Goal: Task Accomplishment & Management: Manage account settings

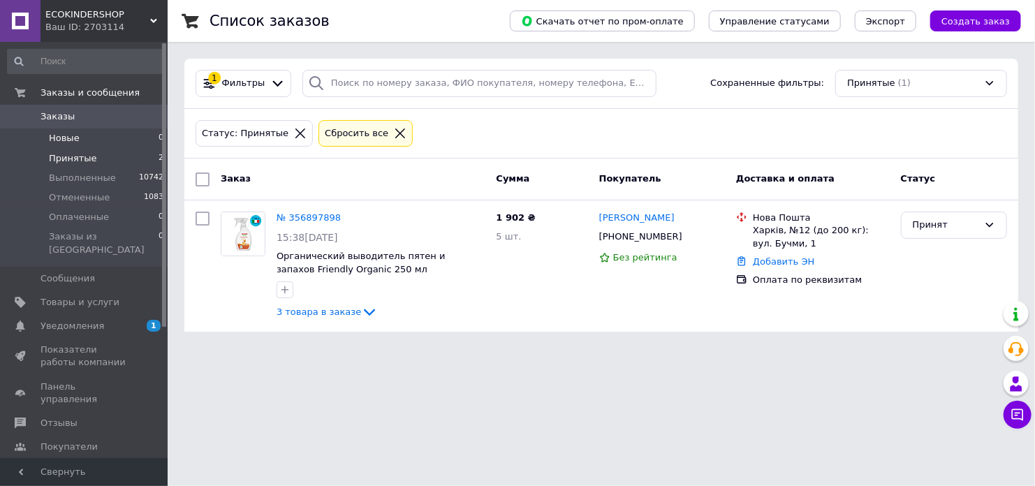
click at [72, 135] on span "Новые" at bounding box center [64, 138] width 31 height 13
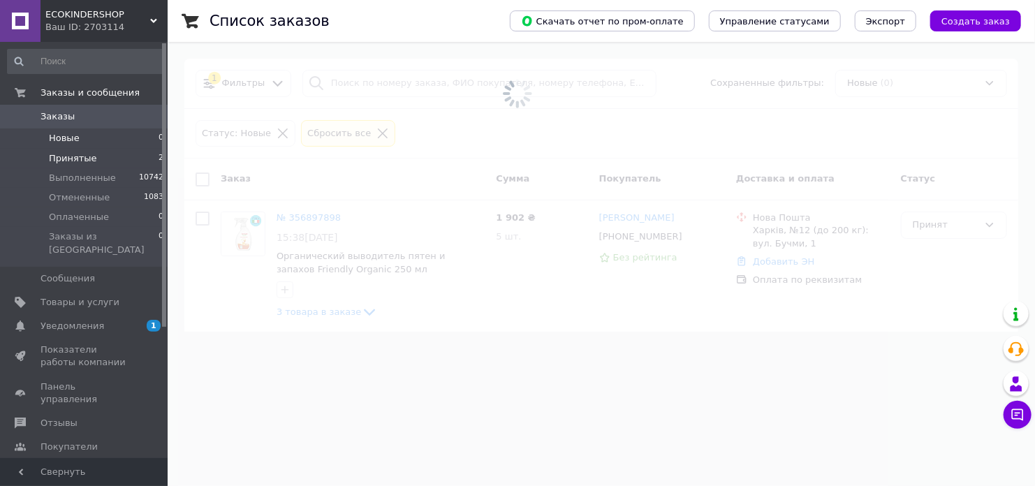
click at [79, 162] on span "Принятые" at bounding box center [73, 158] width 48 height 13
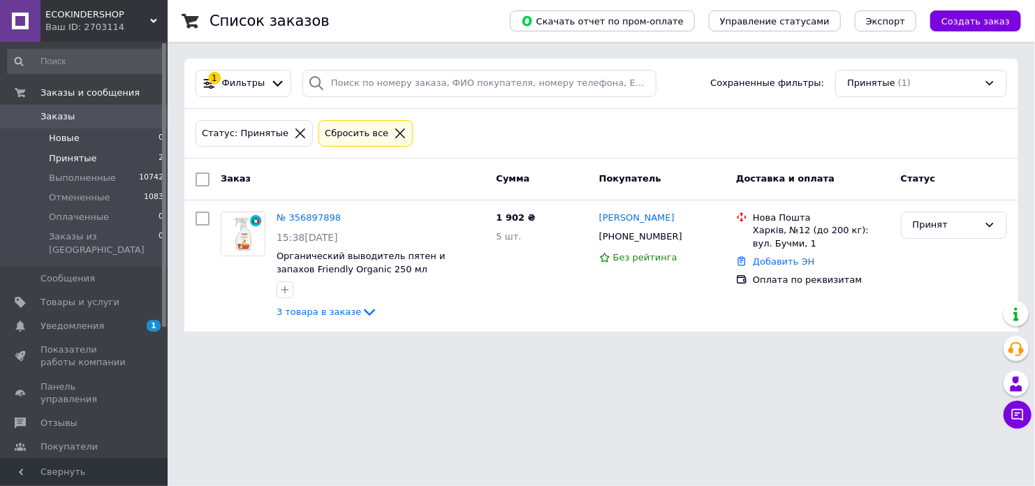
click at [72, 138] on span "Новые" at bounding box center [64, 138] width 31 height 13
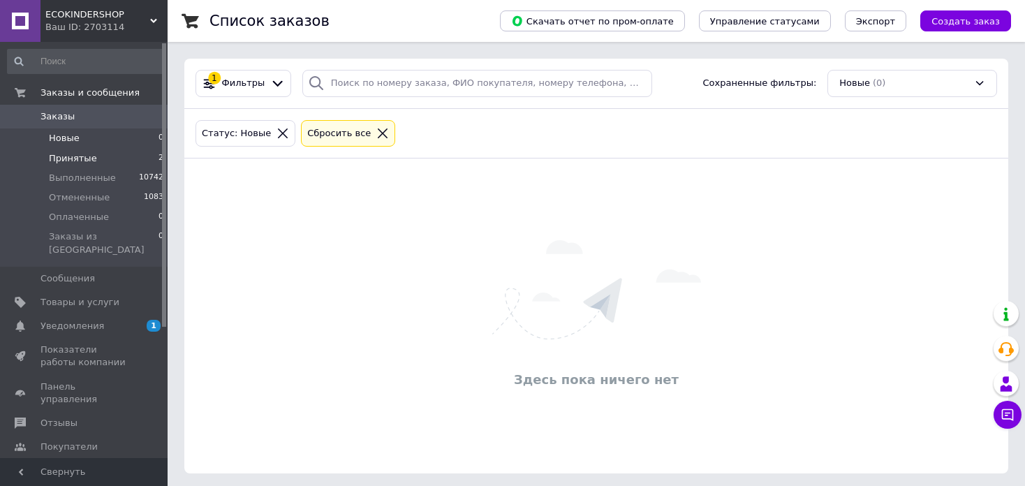
click at [73, 160] on span "Принятые" at bounding box center [73, 158] width 48 height 13
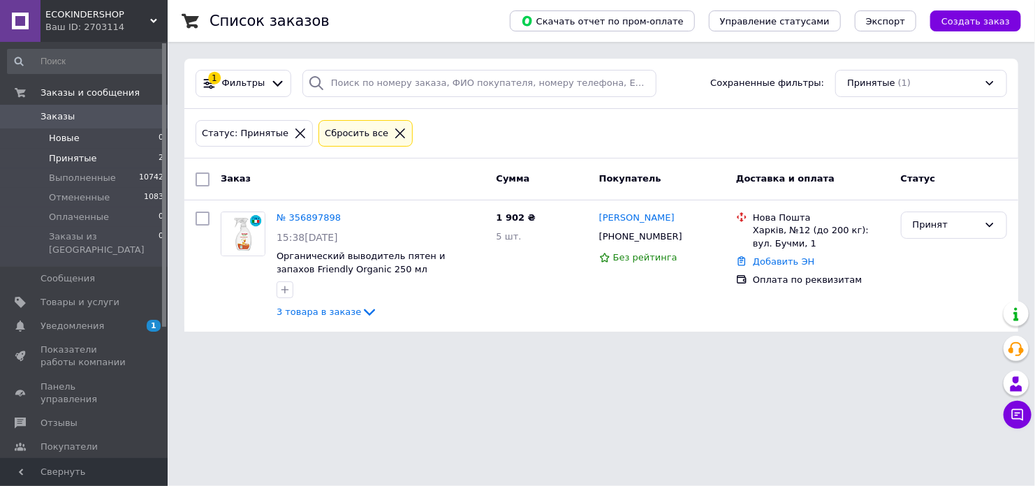
click at [65, 138] on span "Новые" at bounding box center [64, 138] width 31 height 13
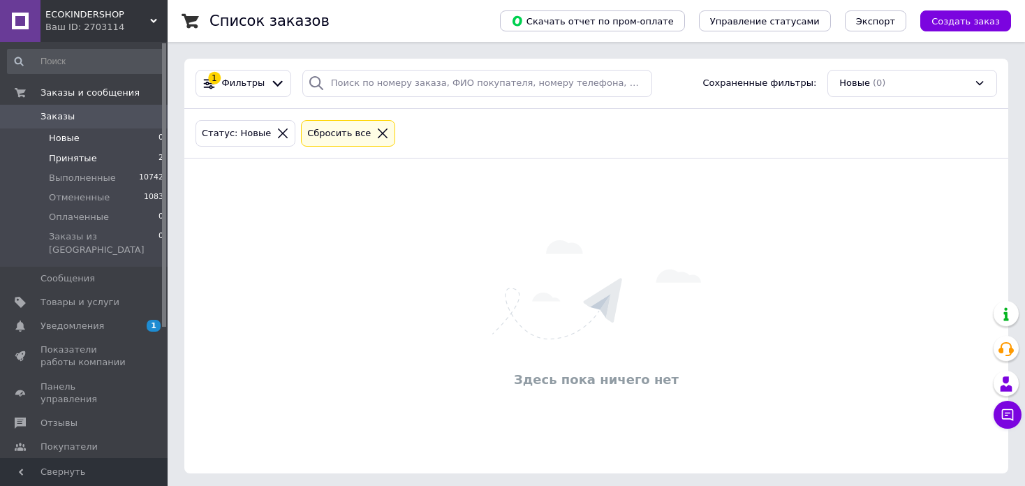
click at [89, 156] on span "Принятые" at bounding box center [73, 158] width 48 height 13
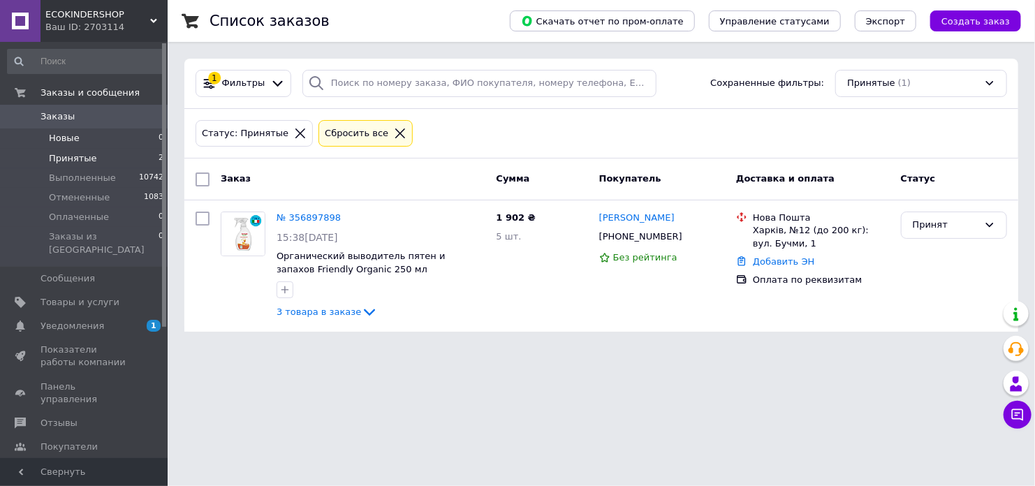
click at [66, 144] on span "Новые" at bounding box center [64, 138] width 31 height 13
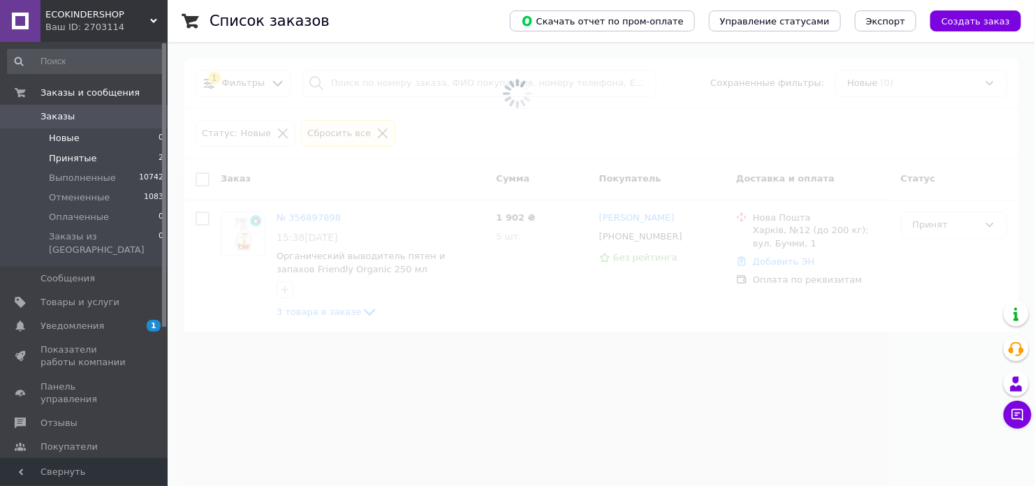
click at [72, 155] on span "Принятые" at bounding box center [73, 158] width 48 height 13
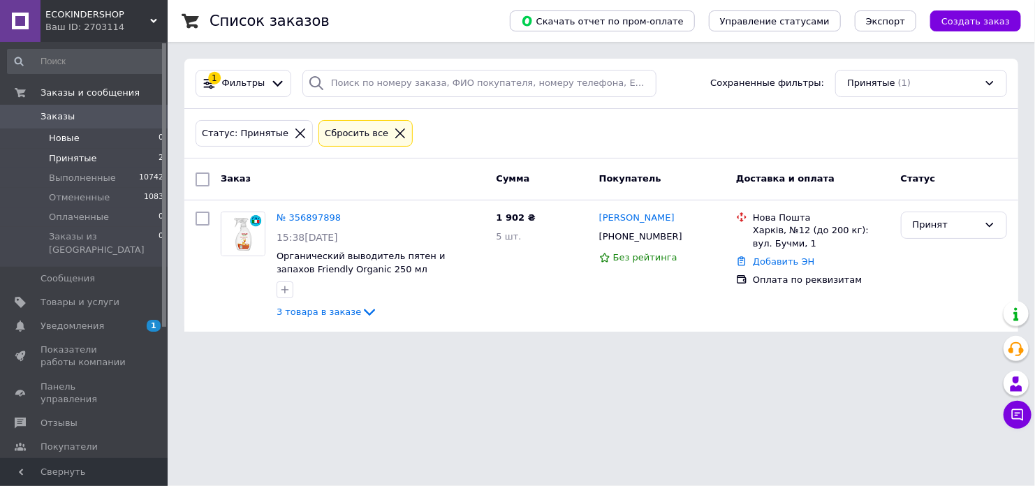
click at [51, 135] on span "Новые" at bounding box center [64, 138] width 31 height 13
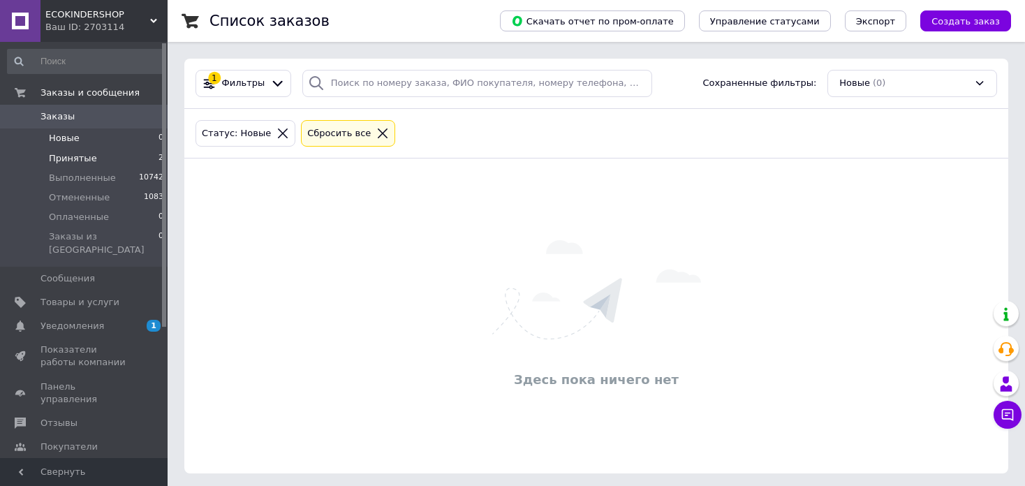
click at [78, 157] on span "Принятые" at bounding box center [73, 158] width 48 height 13
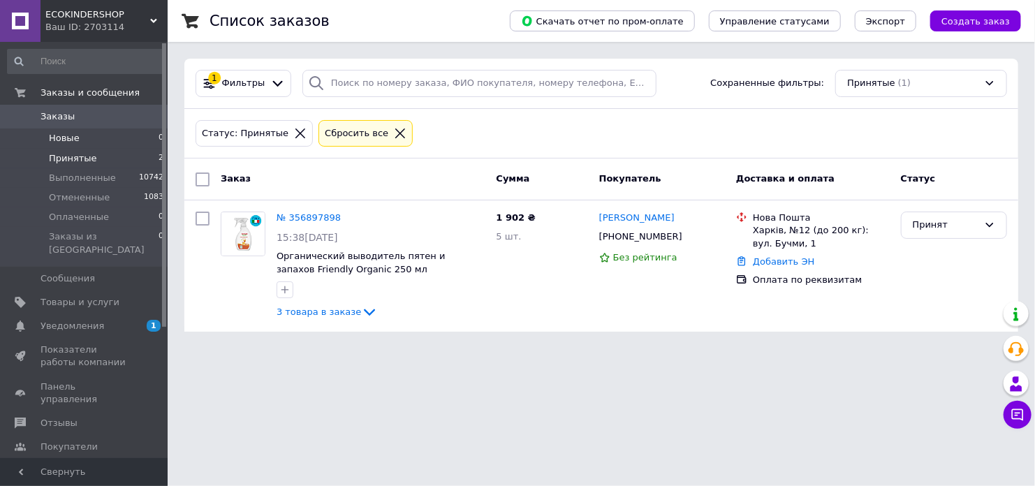
click at [51, 145] on span "Новые" at bounding box center [64, 138] width 31 height 13
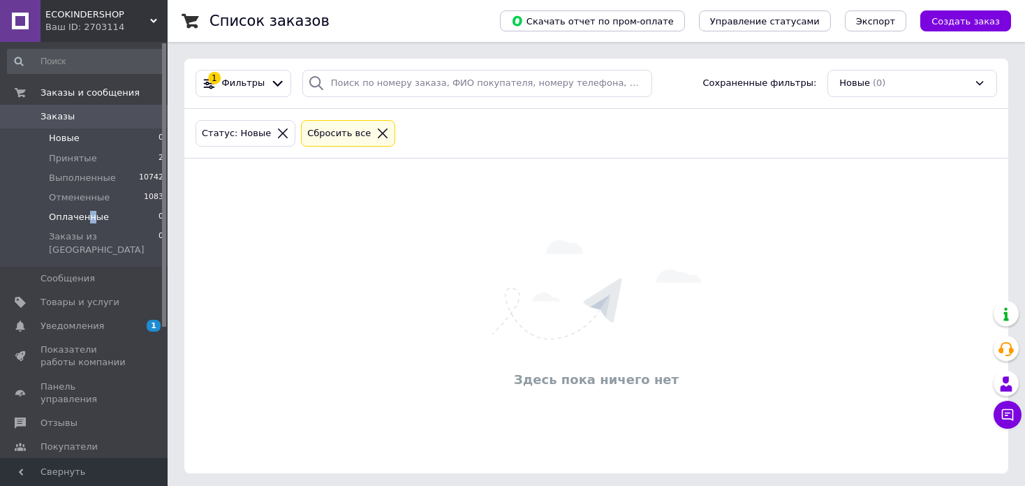
click at [86, 219] on span "Оплаченные" at bounding box center [79, 217] width 60 height 13
click at [80, 155] on span "Принятые" at bounding box center [73, 158] width 48 height 13
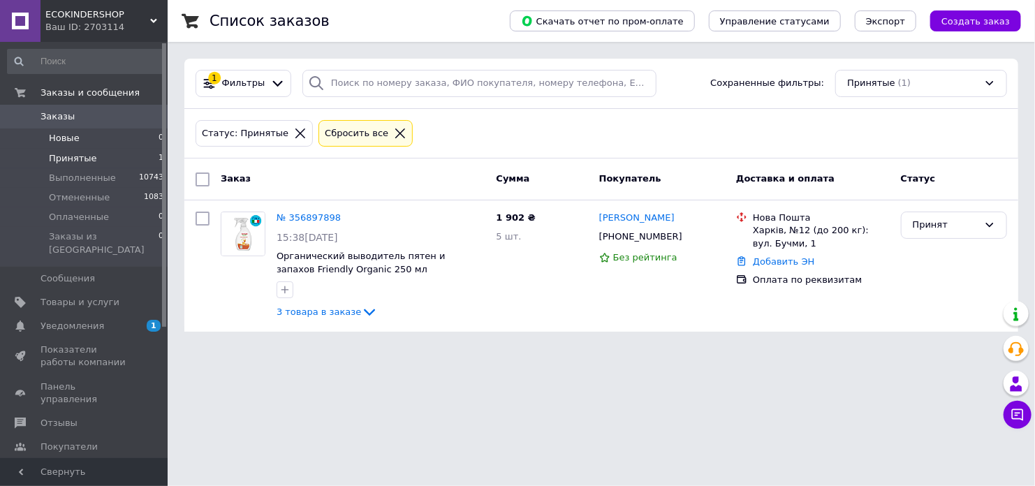
click at [66, 141] on span "Новые" at bounding box center [64, 138] width 31 height 13
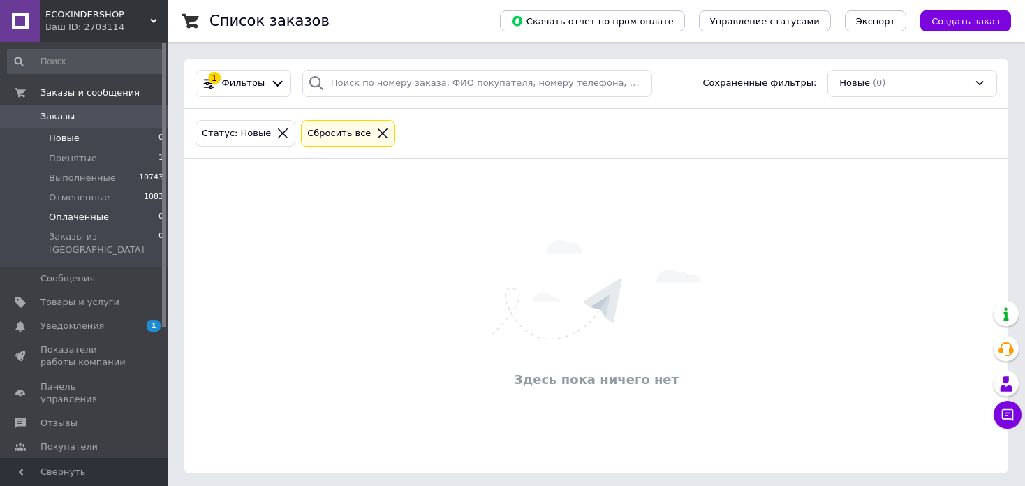
click at [78, 213] on span "Оплаченные" at bounding box center [79, 217] width 60 height 13
click at [59, 132] on span "Новые" at bounding box center [64, 138] width 31 height 13
click at [75, 156] on span "Принятые" at bounding box center [73, 158] width 48 height 13
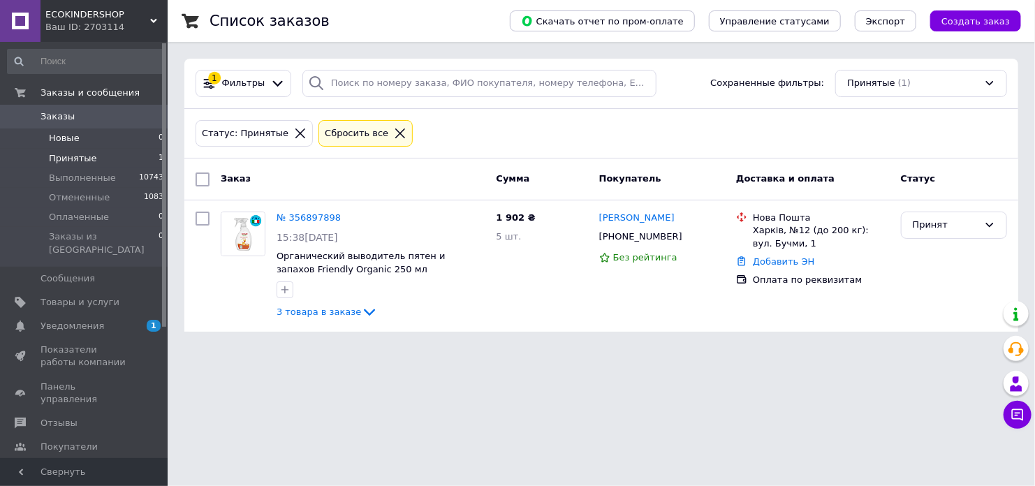
click at [73, 140] on span "Новые" at bounding box center [64, 138] width 31 height 13
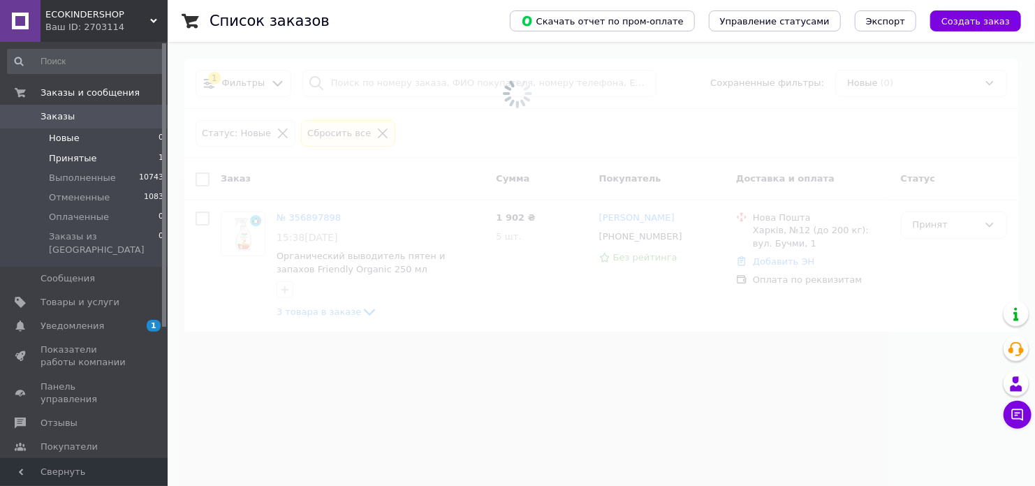
click at [78, 155] on span "Принятые" at bounding box center [73, 158] width 48 height 13
click at [85, 174] on span "Выполненные" at bounding box center [82, 178] width 67 height 13
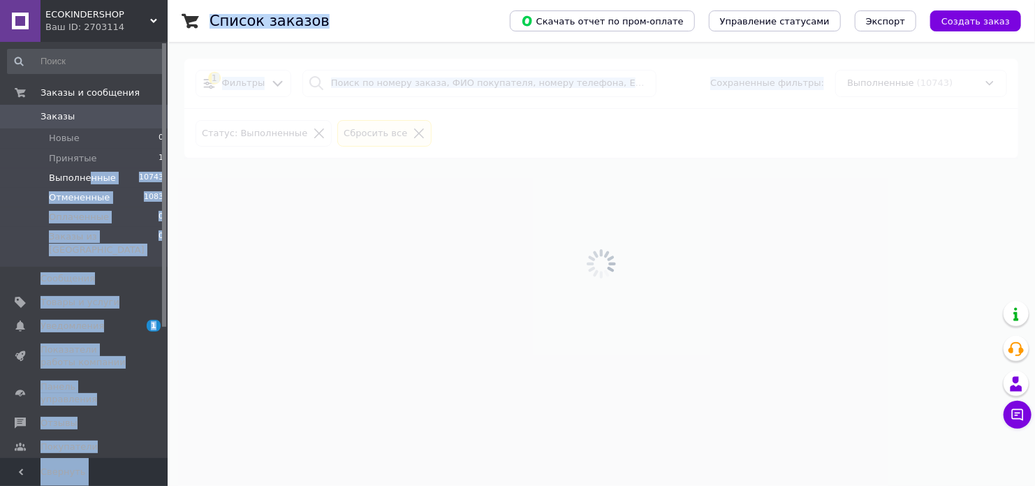
click at [396, 175] on div "ECOKINDERSHOP Ваш ID: 2703114 Сайт ECOKINDERSHOP Кабинет покупателя Проверить с…" at bounding box center [517, 87] width 1035 height 175
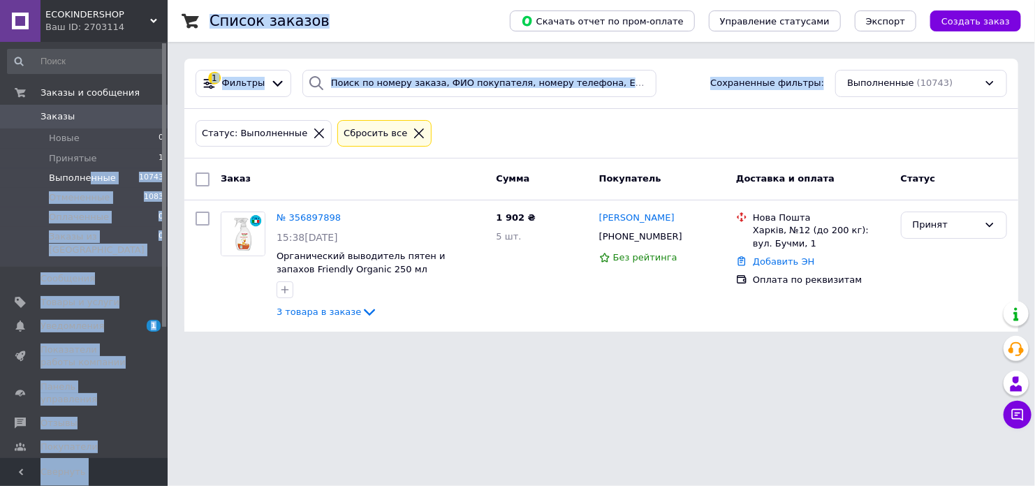
click at [173, 221] on div "Список заказов Скачать отчет по пром-оплате Управление статусами Экспорт Создат…" at bounding box center [601, 174] width 867 height 349
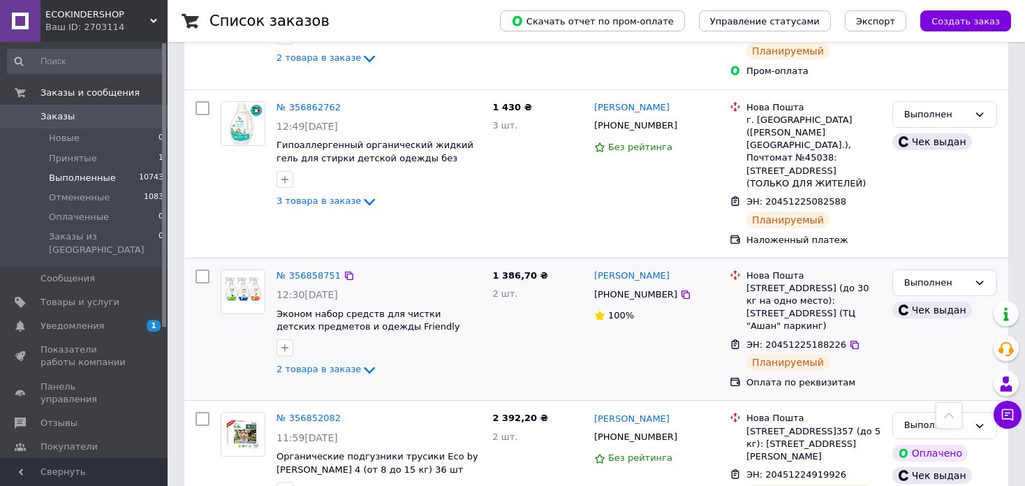
scroll to position [698, 0]
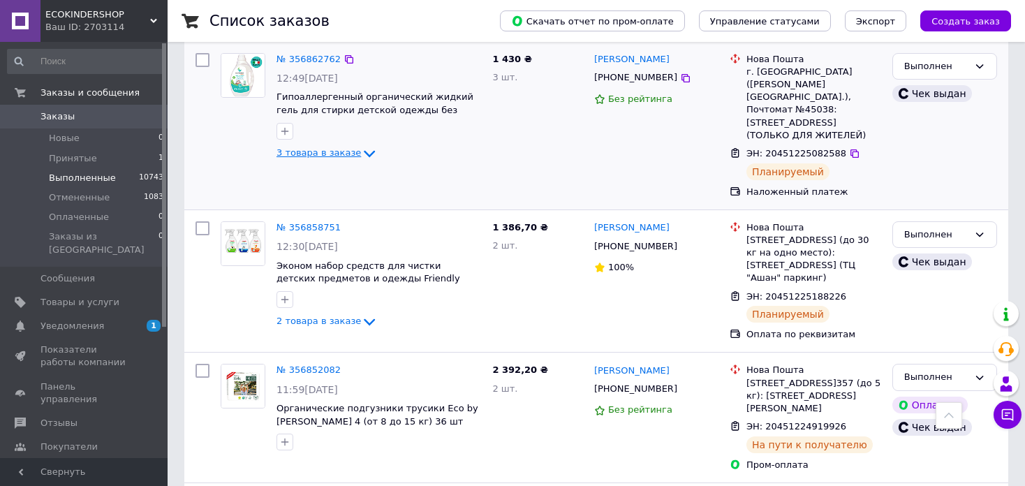
click at [363, 145] on icon at bounding box center [369, 153] width 17 height 17
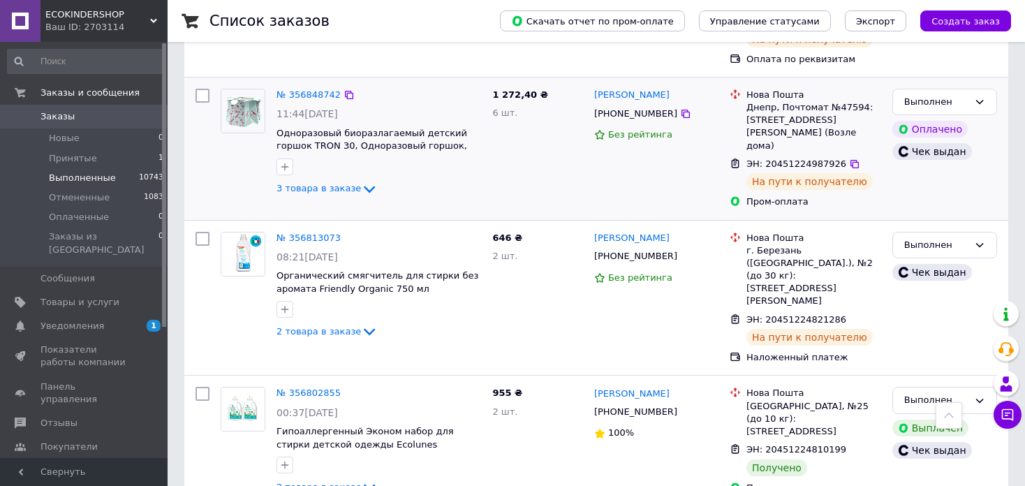
scroll to position [1467, 0]
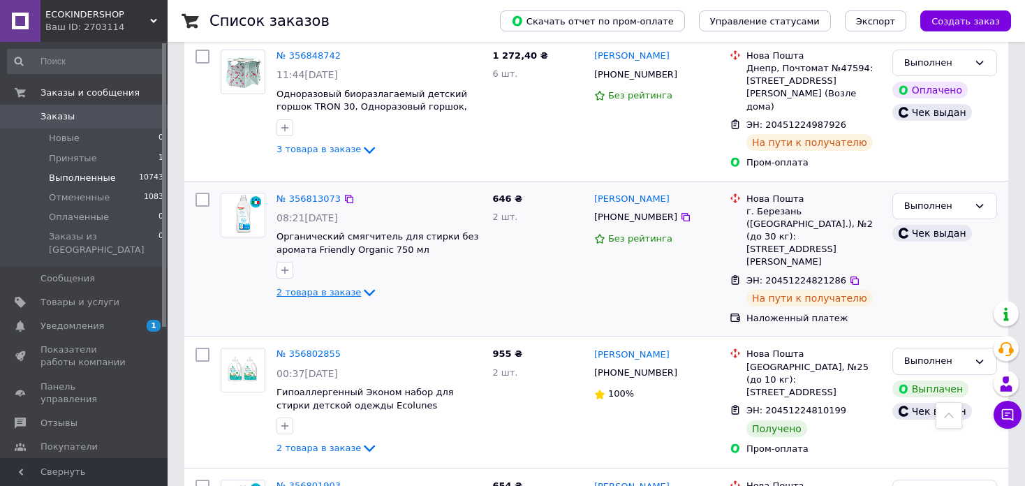
click at [361, 284] on icon at bounding box center [369, 292] width 17 height 17
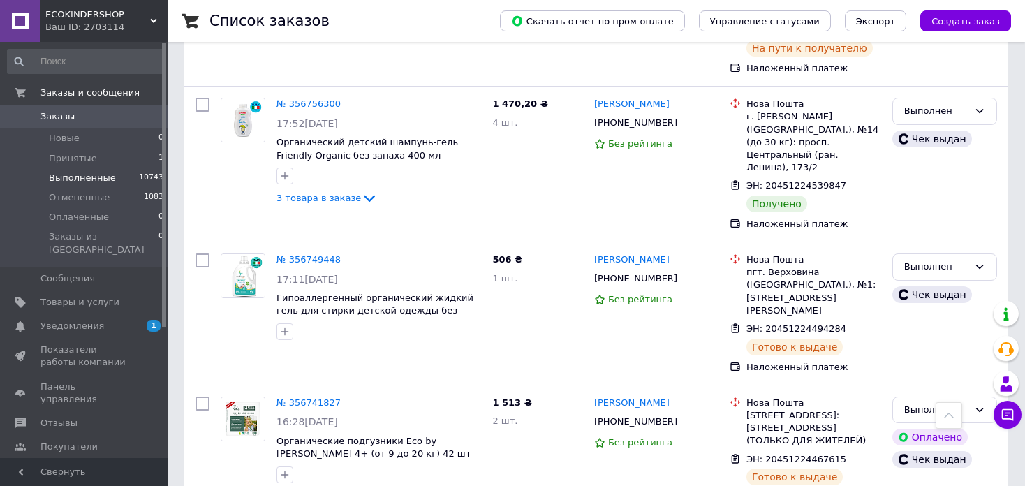
scroll to position [2794, 0]
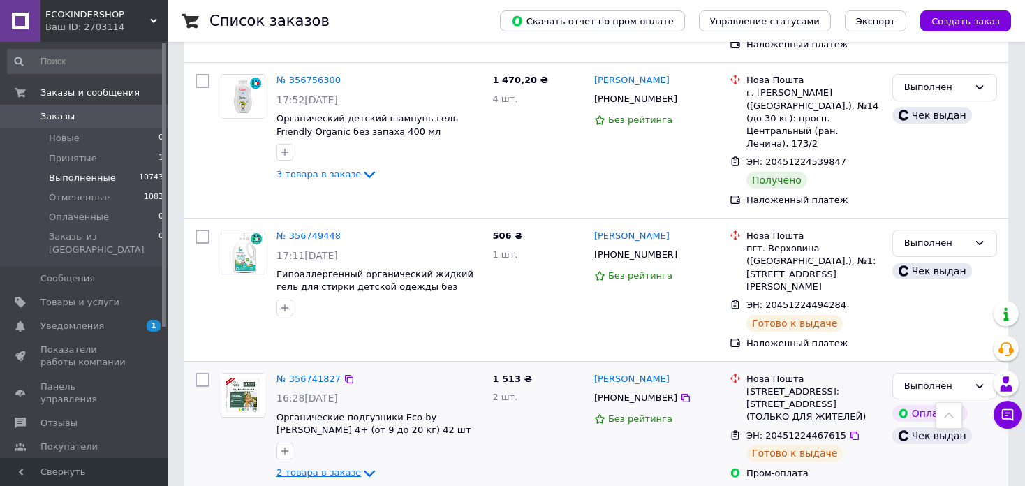
click at [364, 465] on icon at bounding box center [369, 473] width 17 height 17
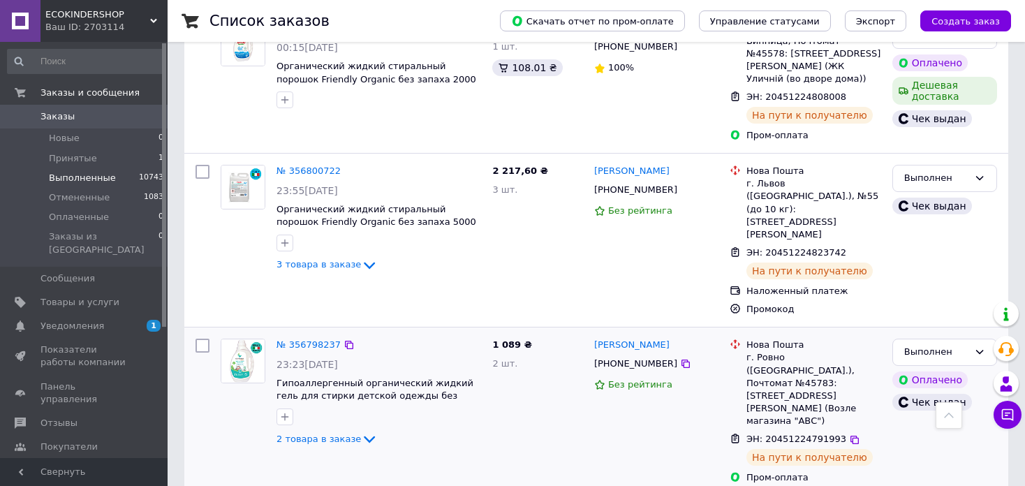
scroll to position [2014, 0]
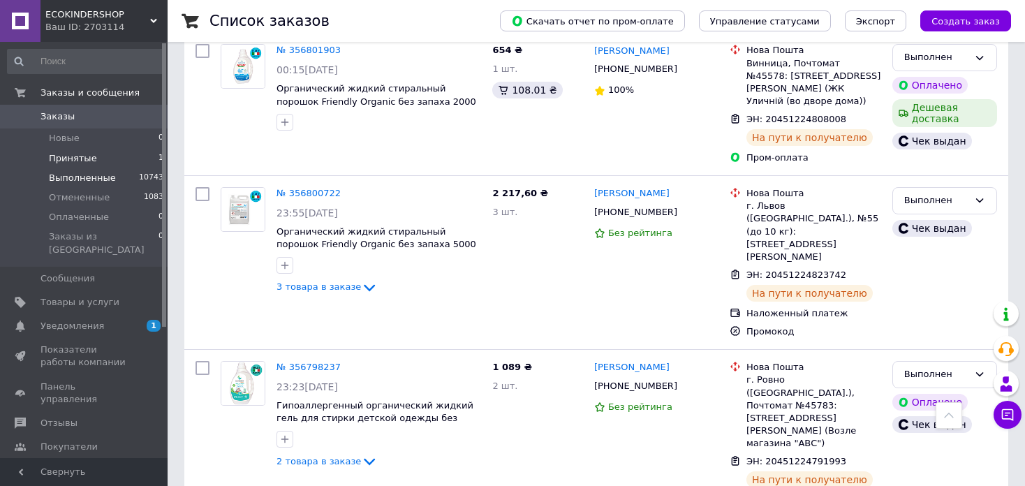
click at [86, 160] on span "Принятые" at bounding box center [73, 158] width 48 height 13
click at [75, 140] on span "Новые" at bounding box center [64, 138] width 31 height 13
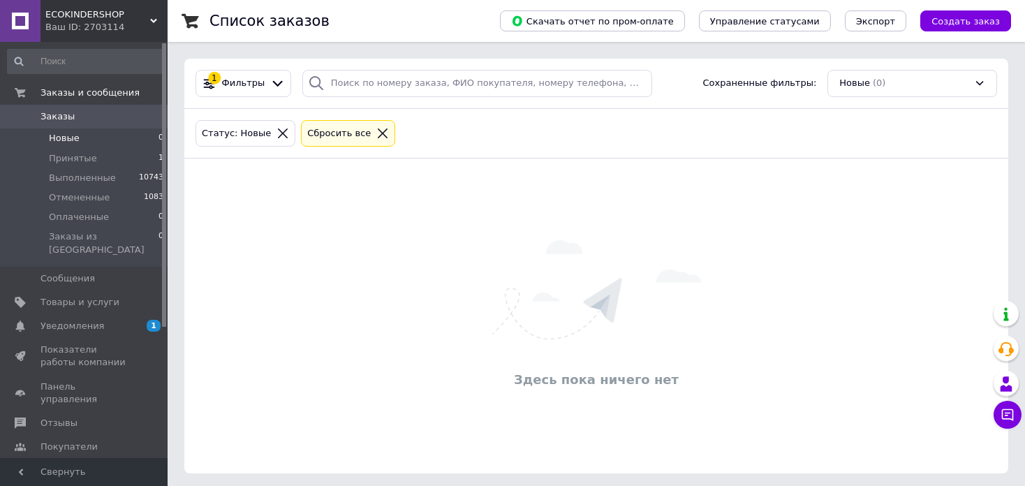
click at [61, 145] on li "Новые 0" at bounding box center [86, 139] width 172 height 20
click at [68, 158] on span "Принятые" at bounding box center [73, 158] width 48 height 13
click at [92, 216] on span "Оплаченные" at bounding box center [79, 217] width 60 height 13
click at [87, 159] on span "Принятые" at bounding box center [73, 158] width 48 height 13
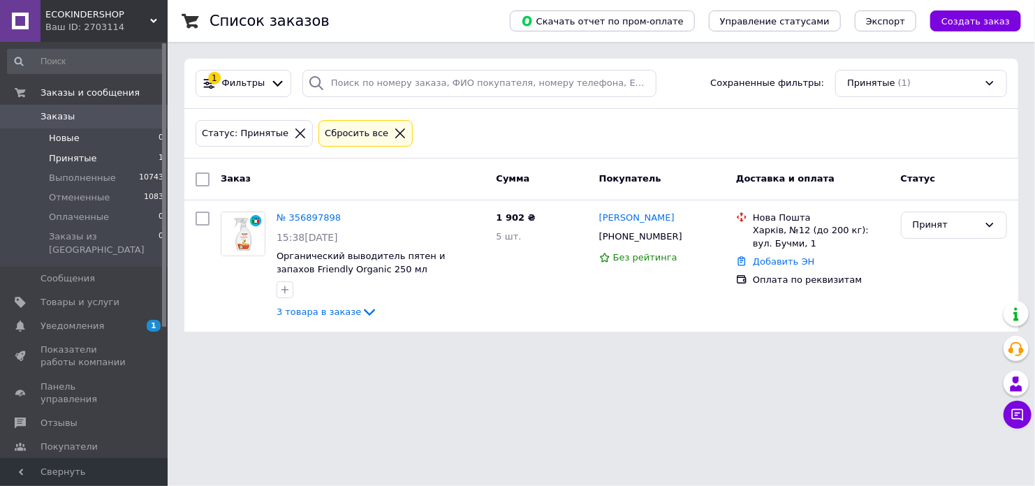
click at [61, 133] on span "Новые" at bounding box center [64, 138] width 31 height 13
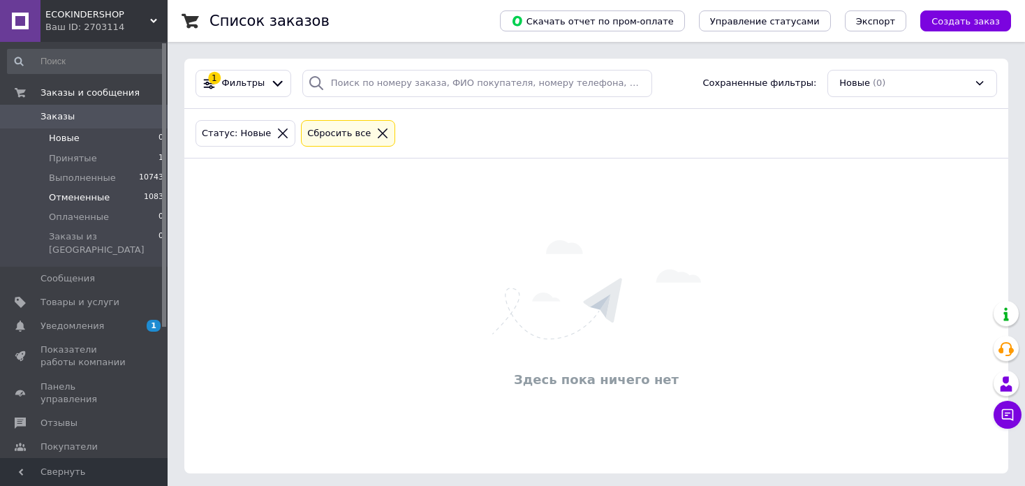
click at [75, 207] on li "Отмененные 1083" at bounding box center [86, 198] width 172 height 20
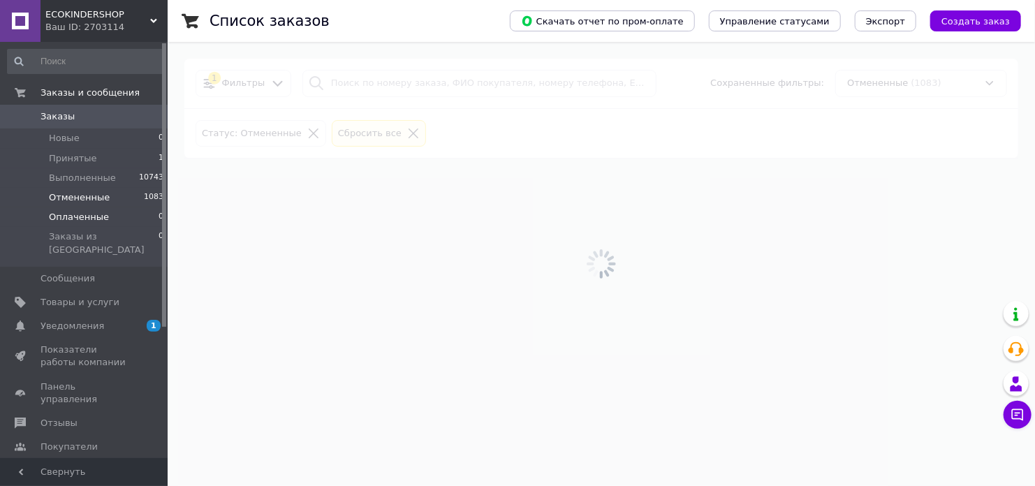
click at [86, 217] on span "Оплаченные" at bounding box center [79, 217] width 60 height 13
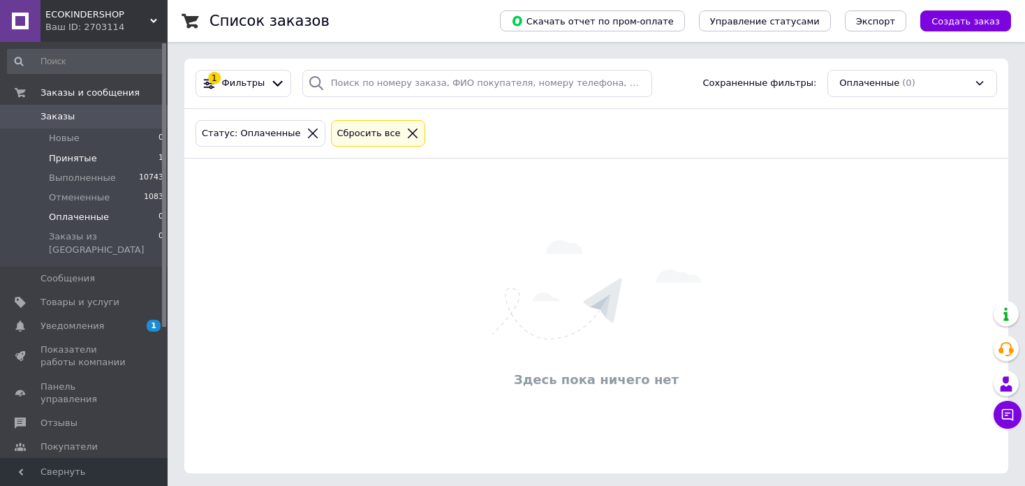
click at [80, 163] on span "Принятые" at bounding box center [73, 158] width 48 height 13
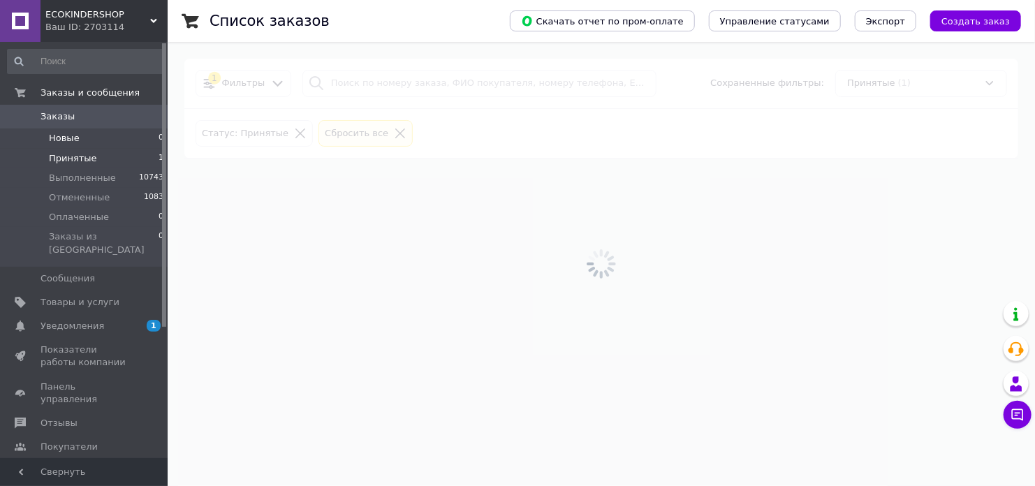
click at [69, 142] on span "Новые" at bounding box center [64, 138] width 31 height 13
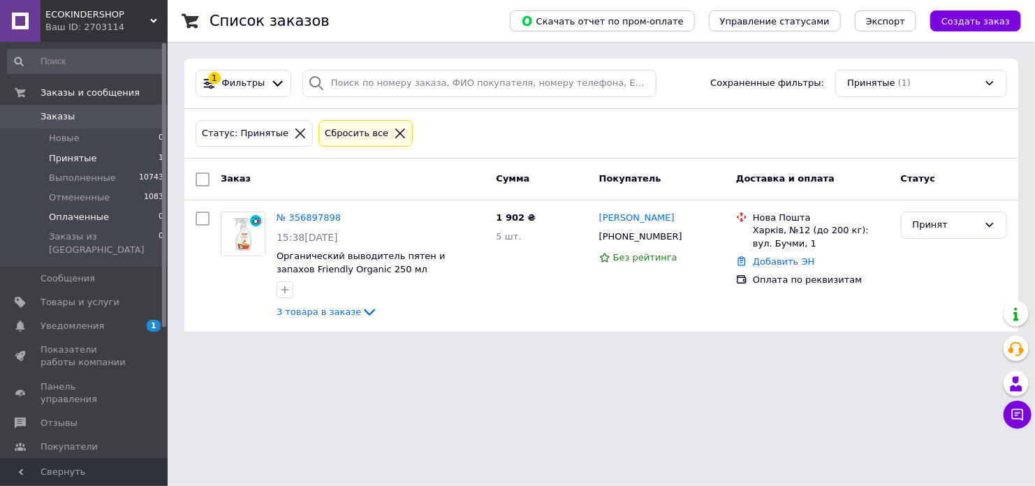
click at [85, 220] on span "Оплаченные" at bounding box center [79, 217] width 60 height 13
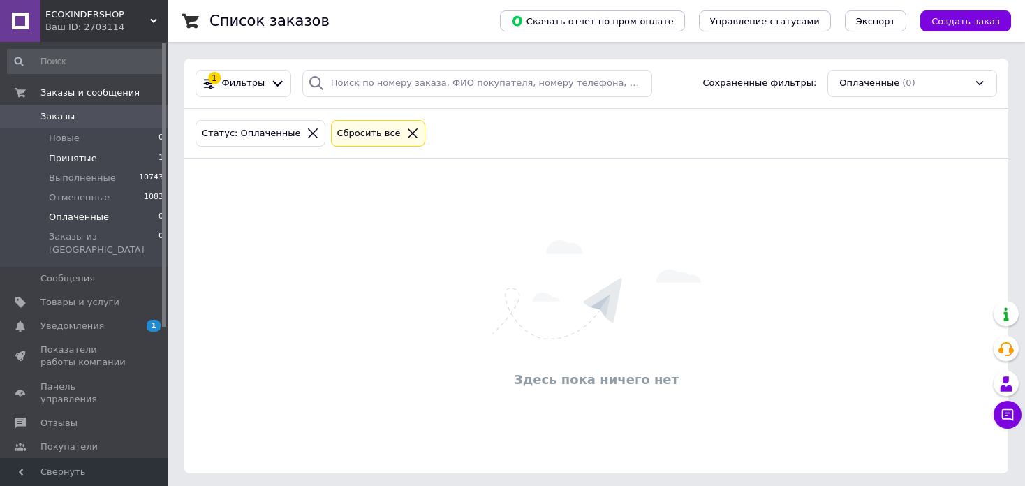
click at [68, 150] on li "Принятые 1" at bounding box center [86, 159] width 172 height 20
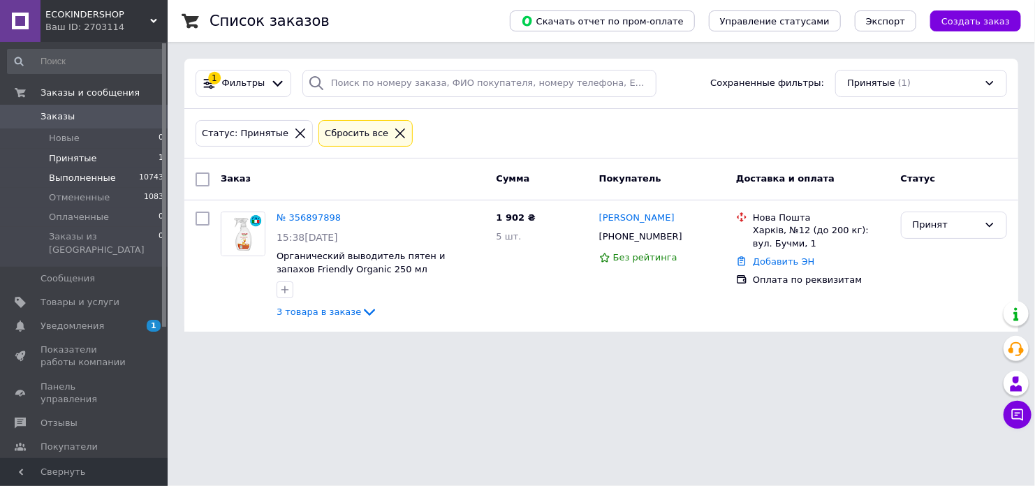
click at [85, 177] on span "Выполненные" at bounding box center [82, 178] width 67 height 13
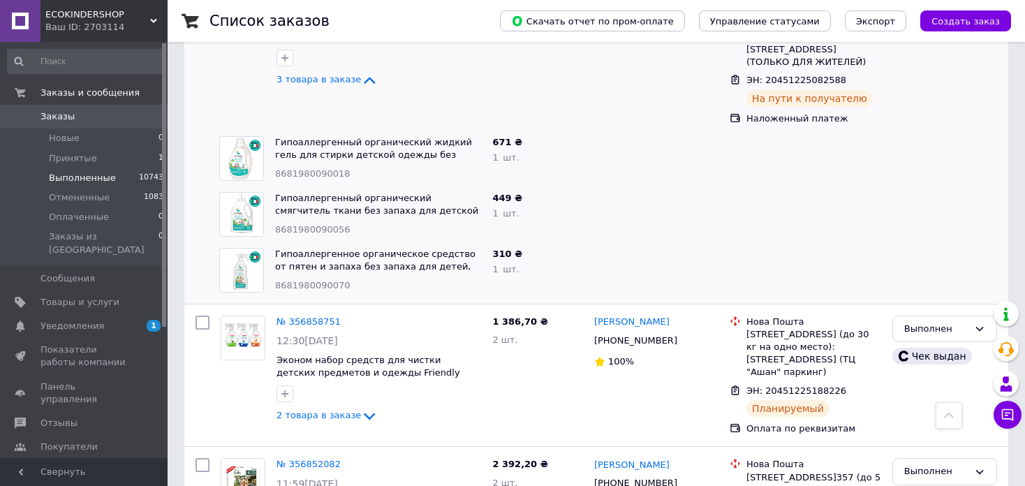
scroll to position [629, 0]
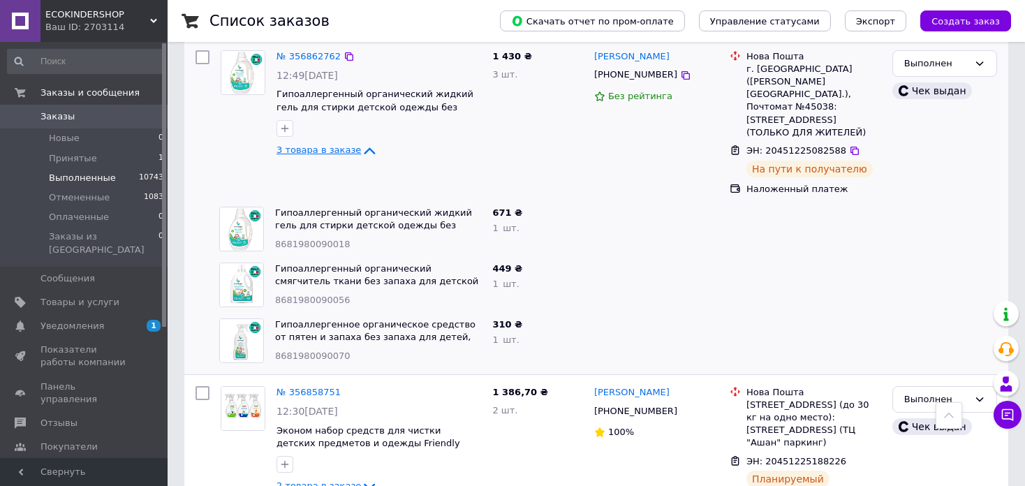
click at [361, 142] on icon at bounding box center [369, 150] width 17 height 17
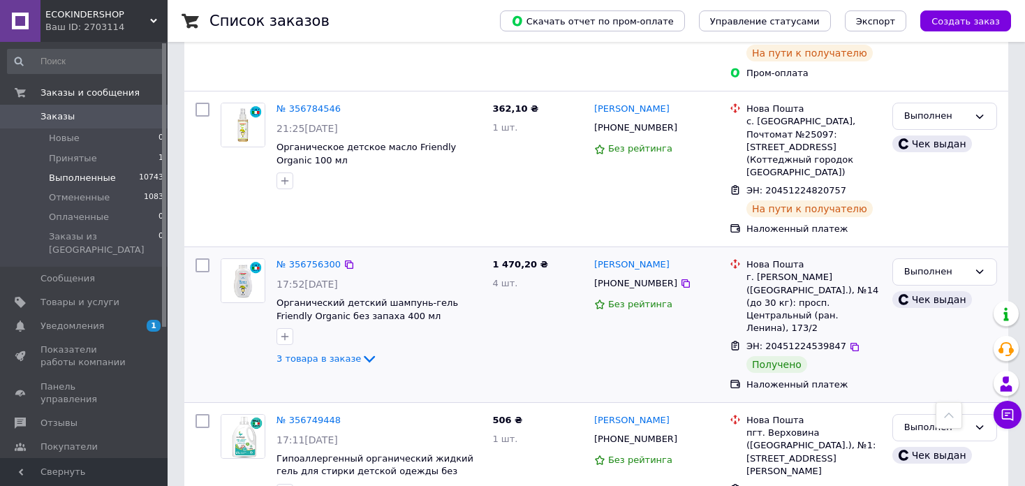
scroll to position [2375, 0]
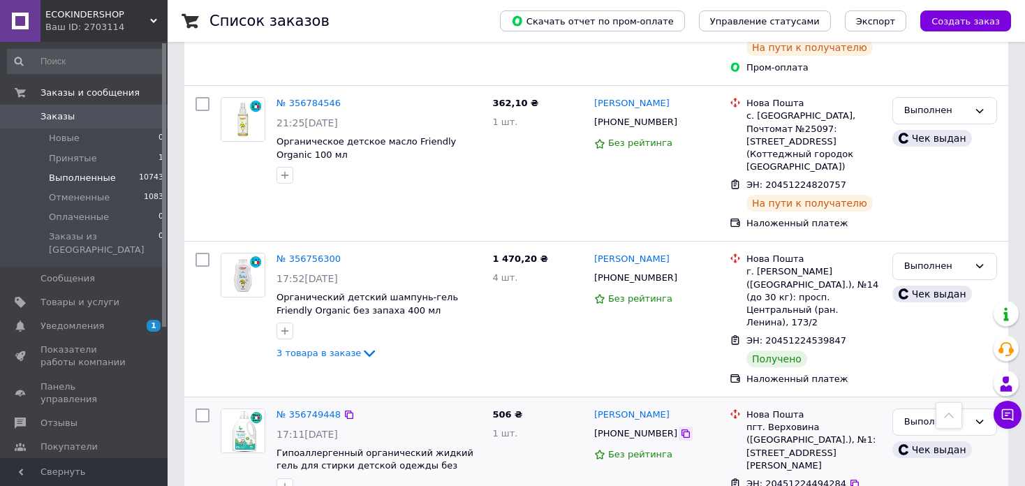
click at [680, 428] on icon at bounding box center [685, 433] width 11 height 11
click at [849, 478] on icon at bounding box center [854, 483] width 11 height 11
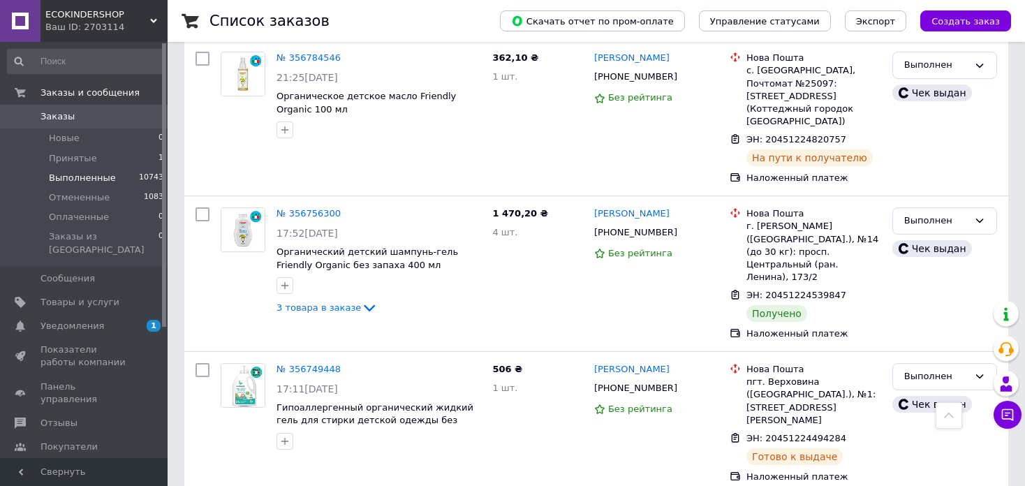
scroll to position [2445, 0]
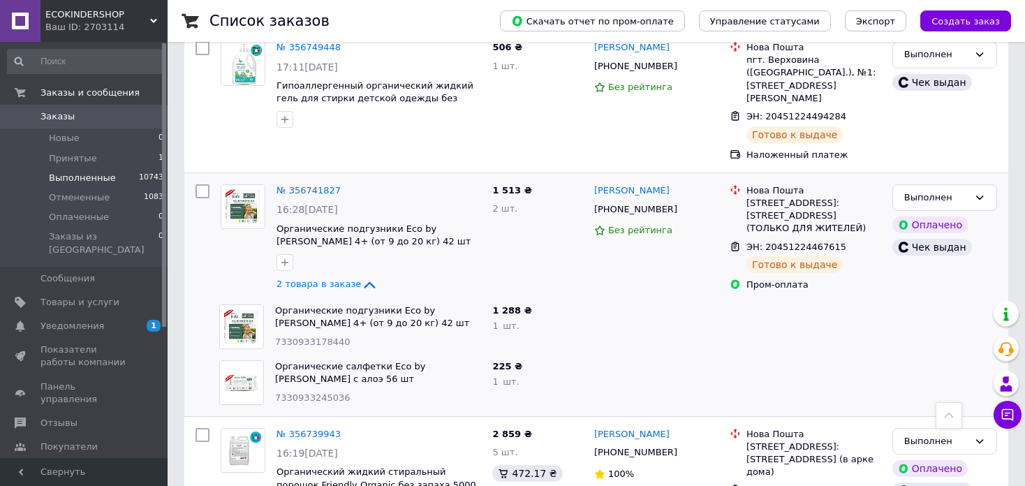
scroll to position [2752, 0]
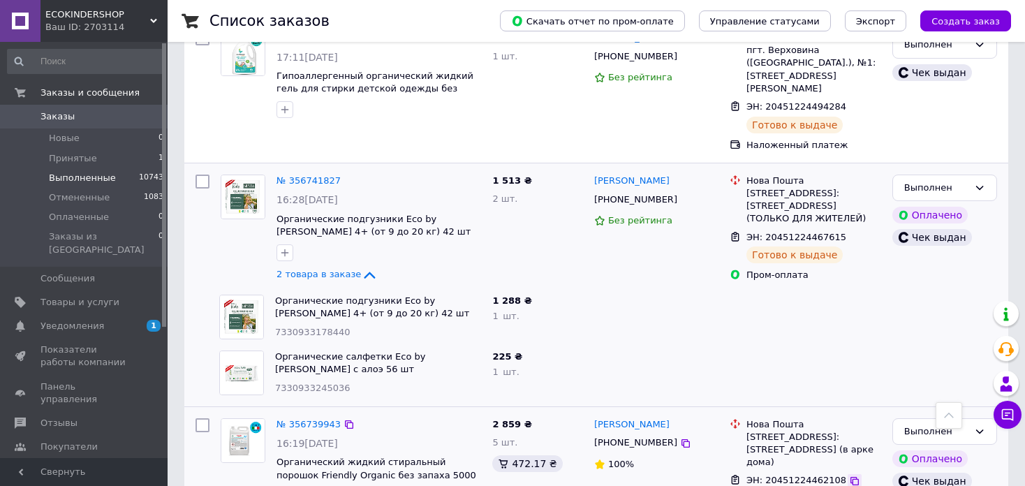
click at [849, 476] on icon at bounding box center [854, 481] width 11 height 11
click at [680, 438] on icon at bounding box center [685, 443] width 11 height 11
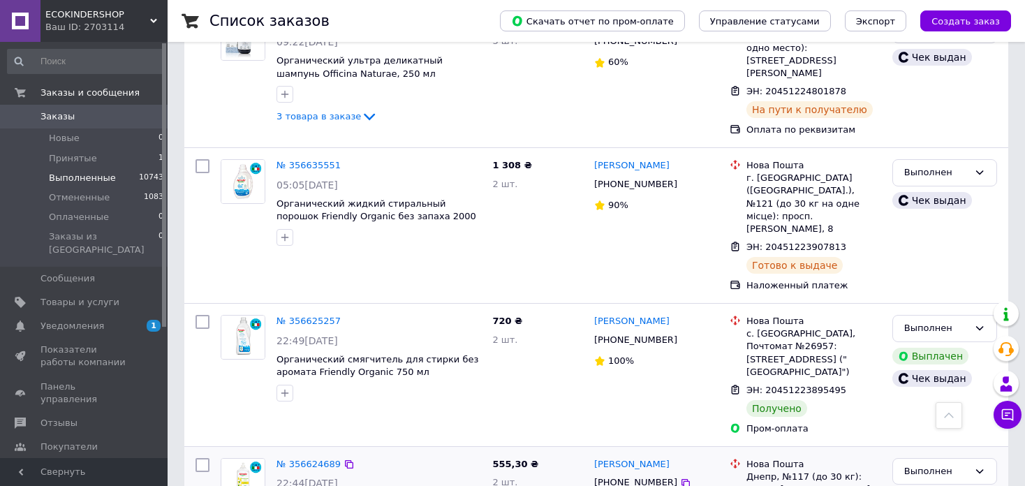
scroll to position [489, 0]
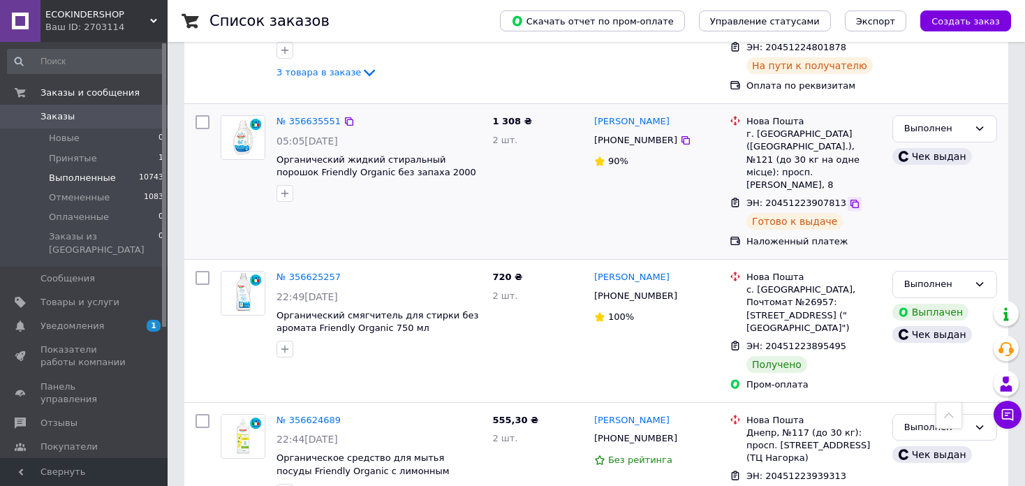
click at [849, 198] on icon at bounding box center [854, 203] width 11 height 11
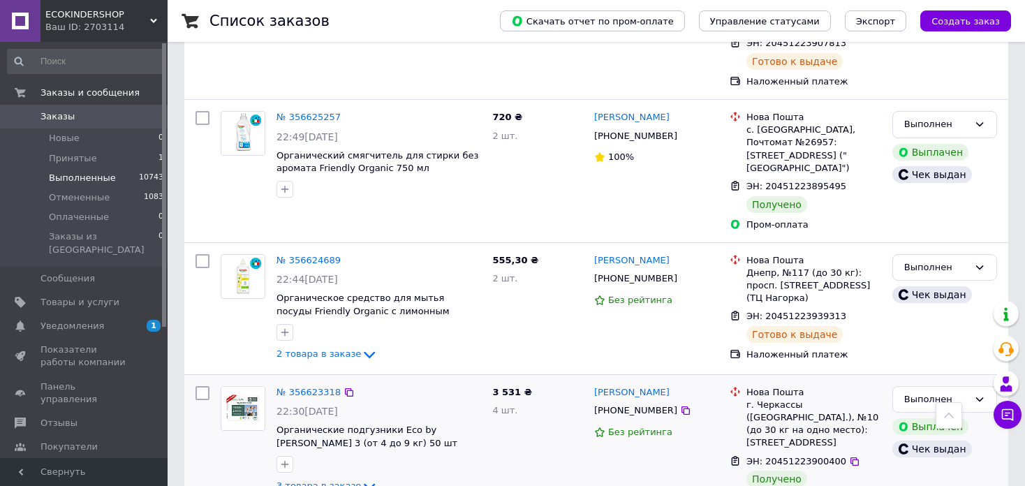
scroll to position [698, 0]
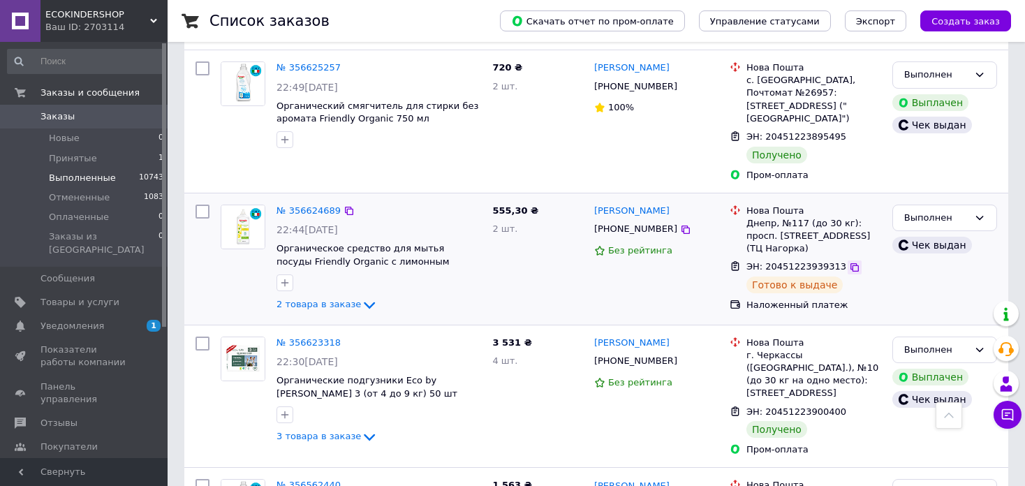
click at [849, 262] on icon at bounding box center [854, 267] width 11 height 11
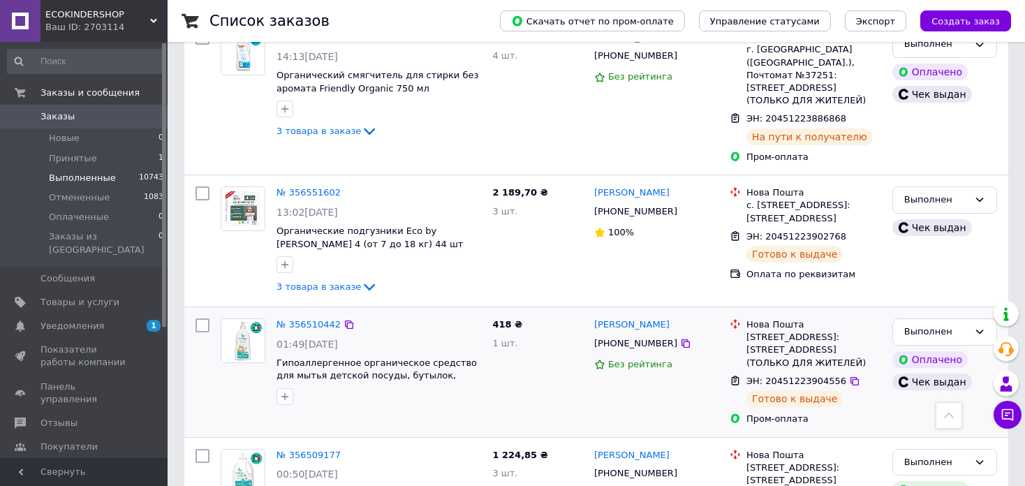
scroll to position [1187, 0]
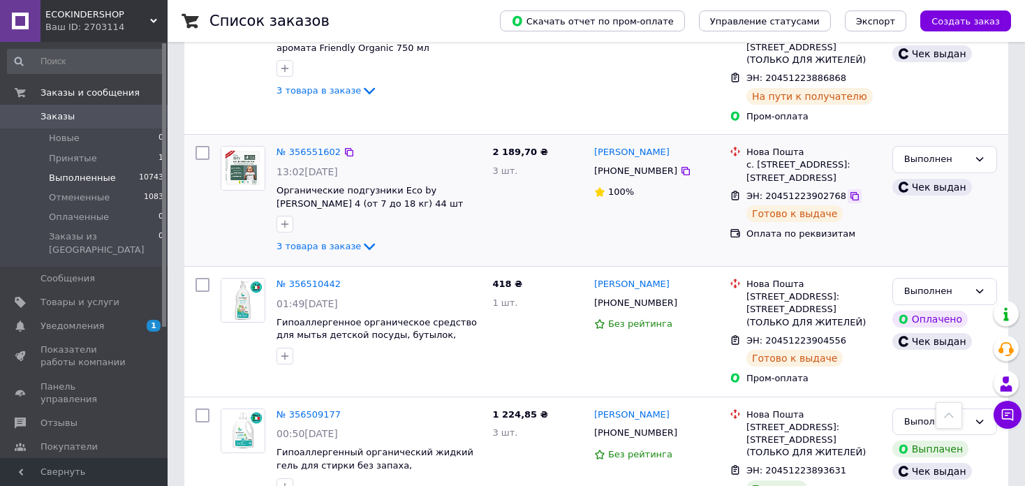
click at [851, 192] on icon at bounding box center [855, 196] width 8 height 8
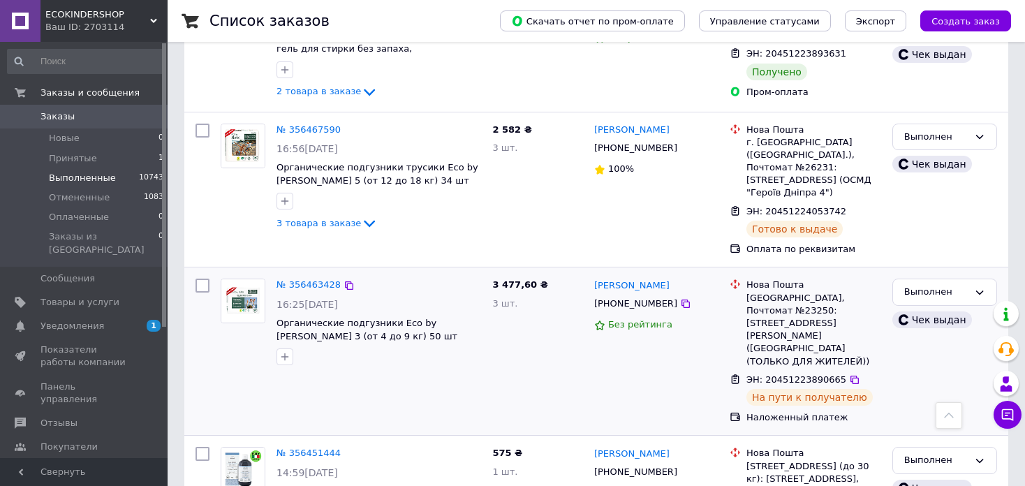
scroll to position [1676, 0]
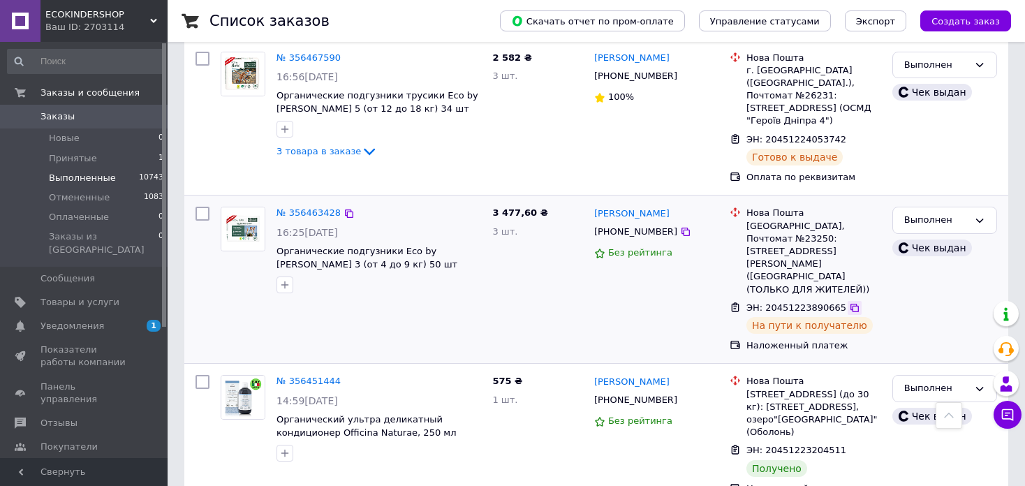
click at [849, 302] on icon at bounding box center [854, 307] width 11 height 11
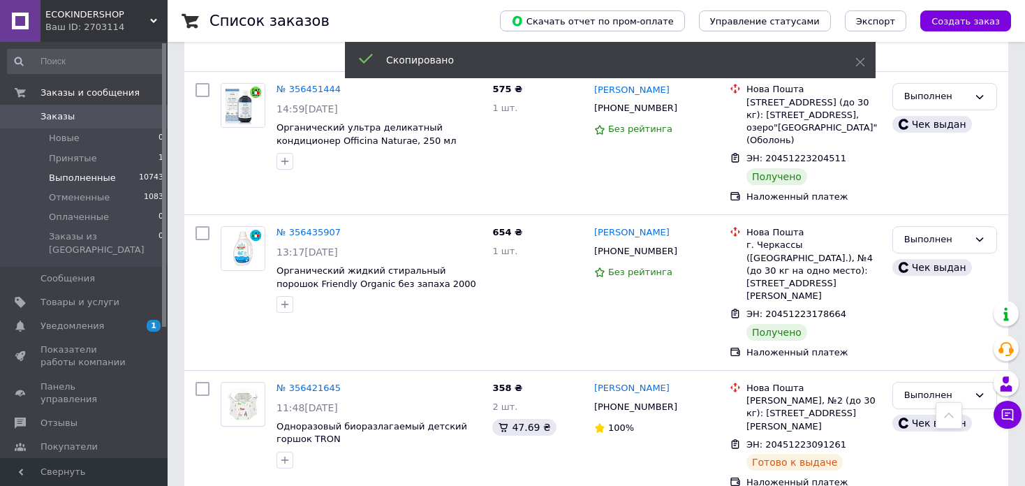
scroll to position [2026, 0]
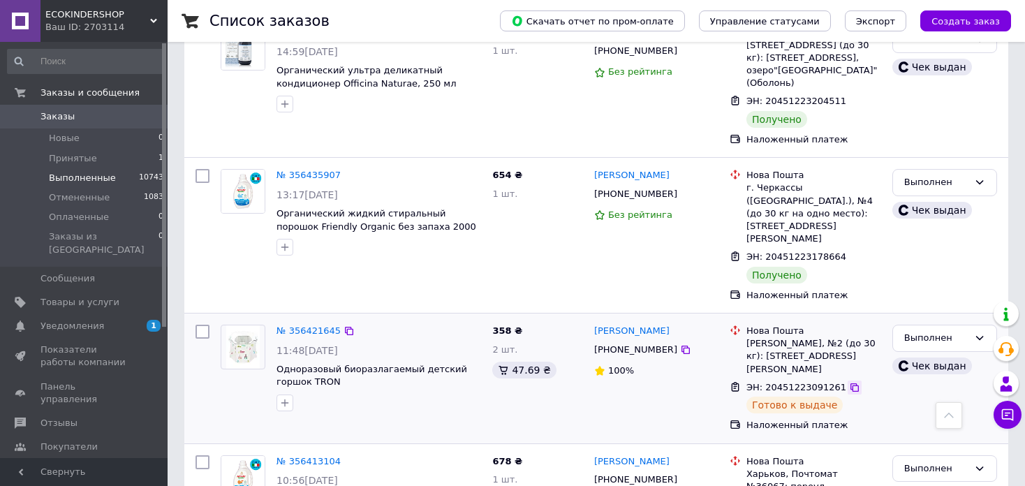
click at [849, 382] on icon at bounding box center [854, 387] width 11 height 11
click at [680, 344] on icon at bounding box center [685, 349] width 11 height 11
click at [849, 382] on icon at bounding box center [854, 387] width 11 height 11
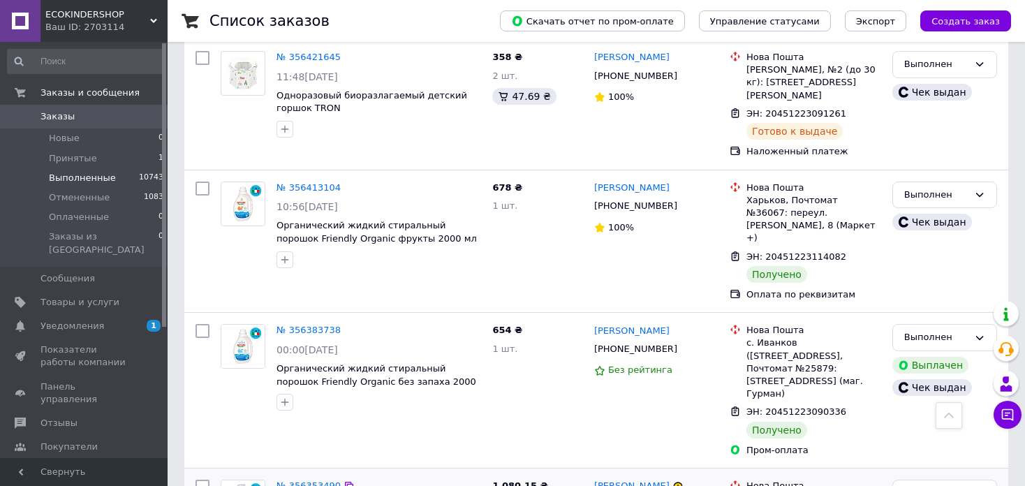
scroll to position [2375, 0]
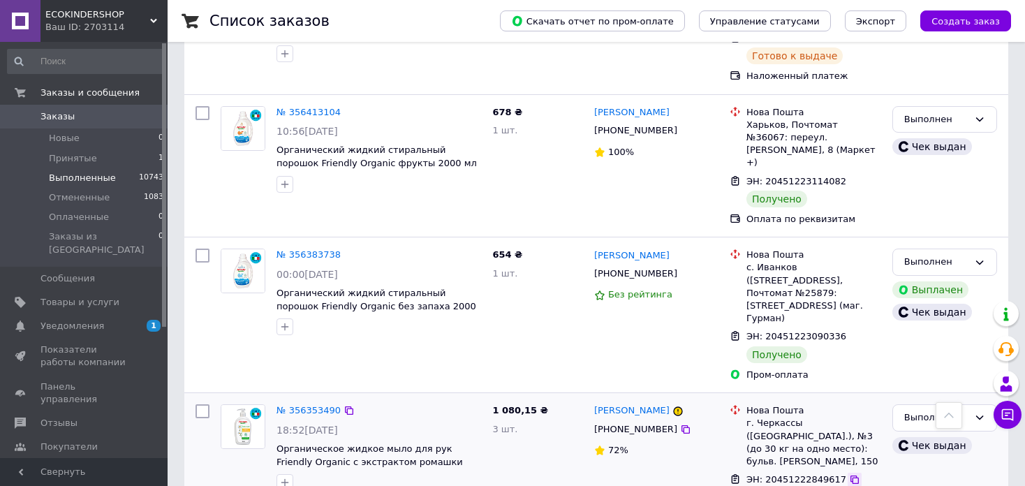
click at [849, 474] on icon at bounding box center [854, 479] width 11 height 11
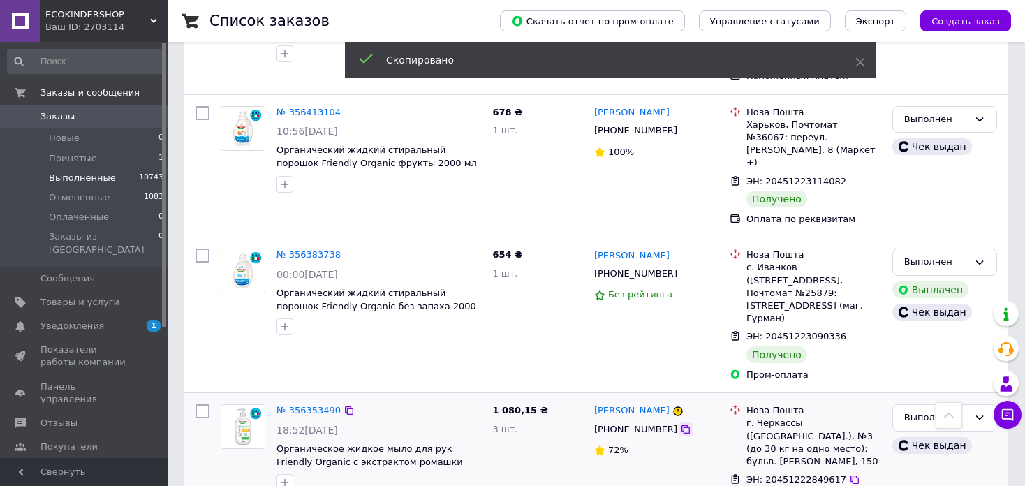
click at [680, 424] on icon at bounding box center [685, 429] width 11 height 11
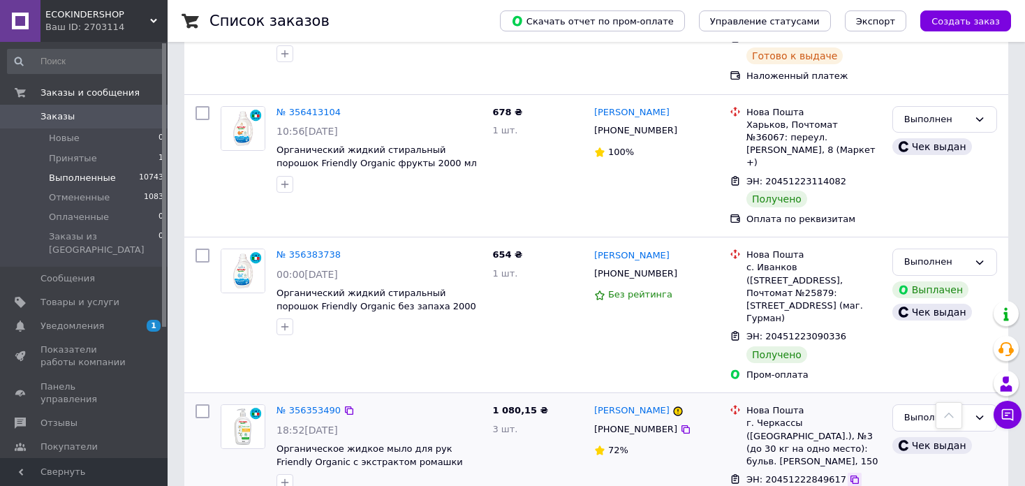
click at [849, 474] on icon at bounding box center [854, 479] width 11 height 11
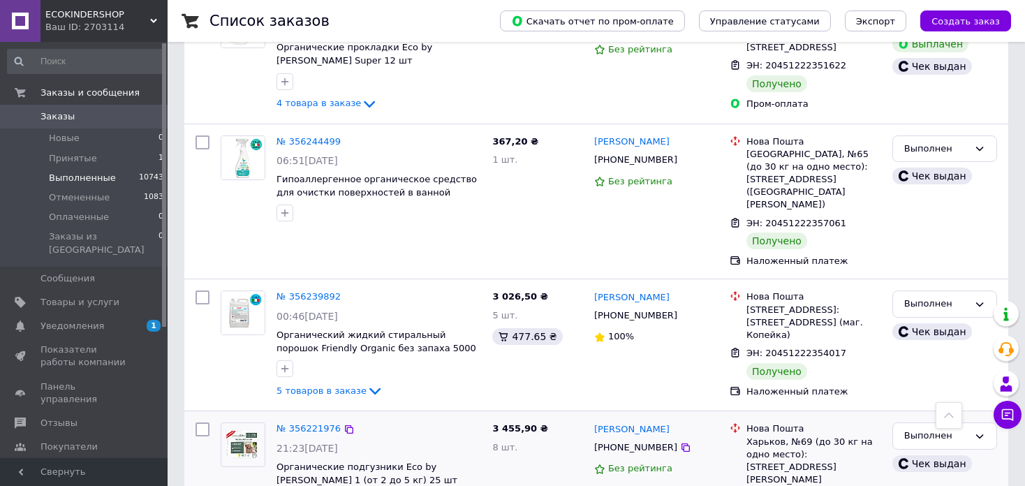
scroll to position [698, 0]
